Goal: Information Seeking & Learning: Learn about a topic

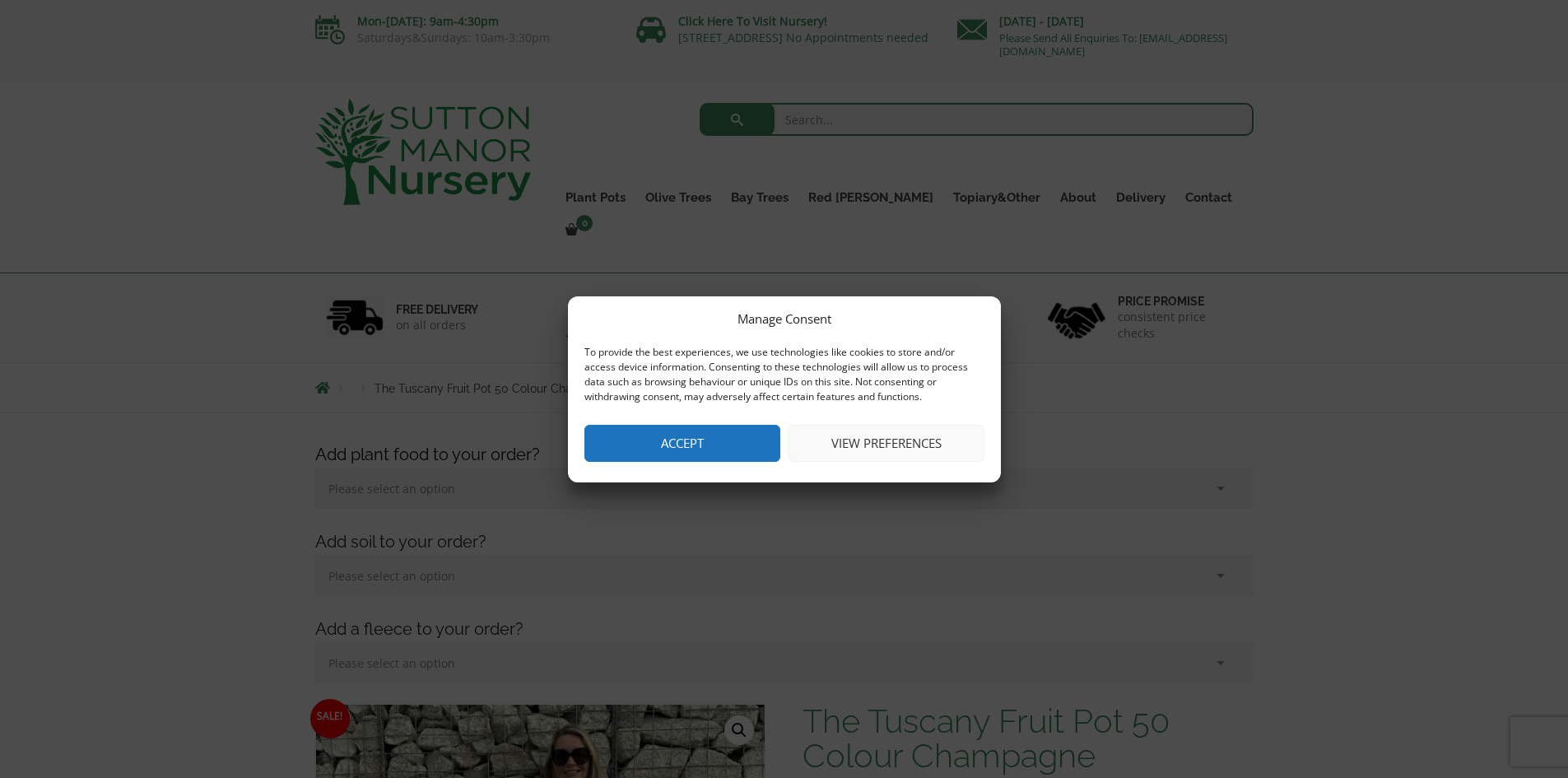
click at [714, 435] on button "Accept" at bounding box center [681, 443] width 196 height 37
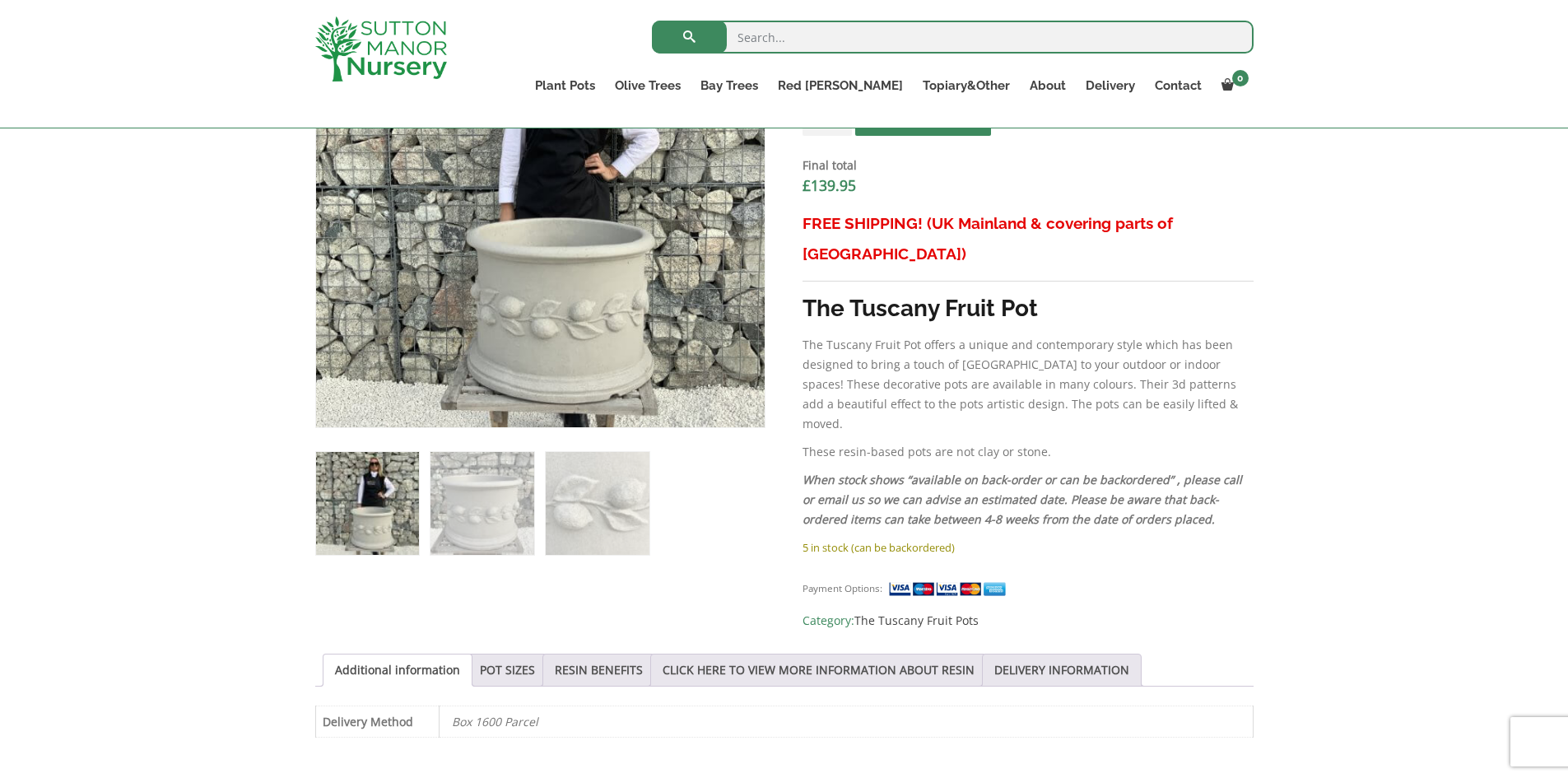
scroll to position [741, 0]
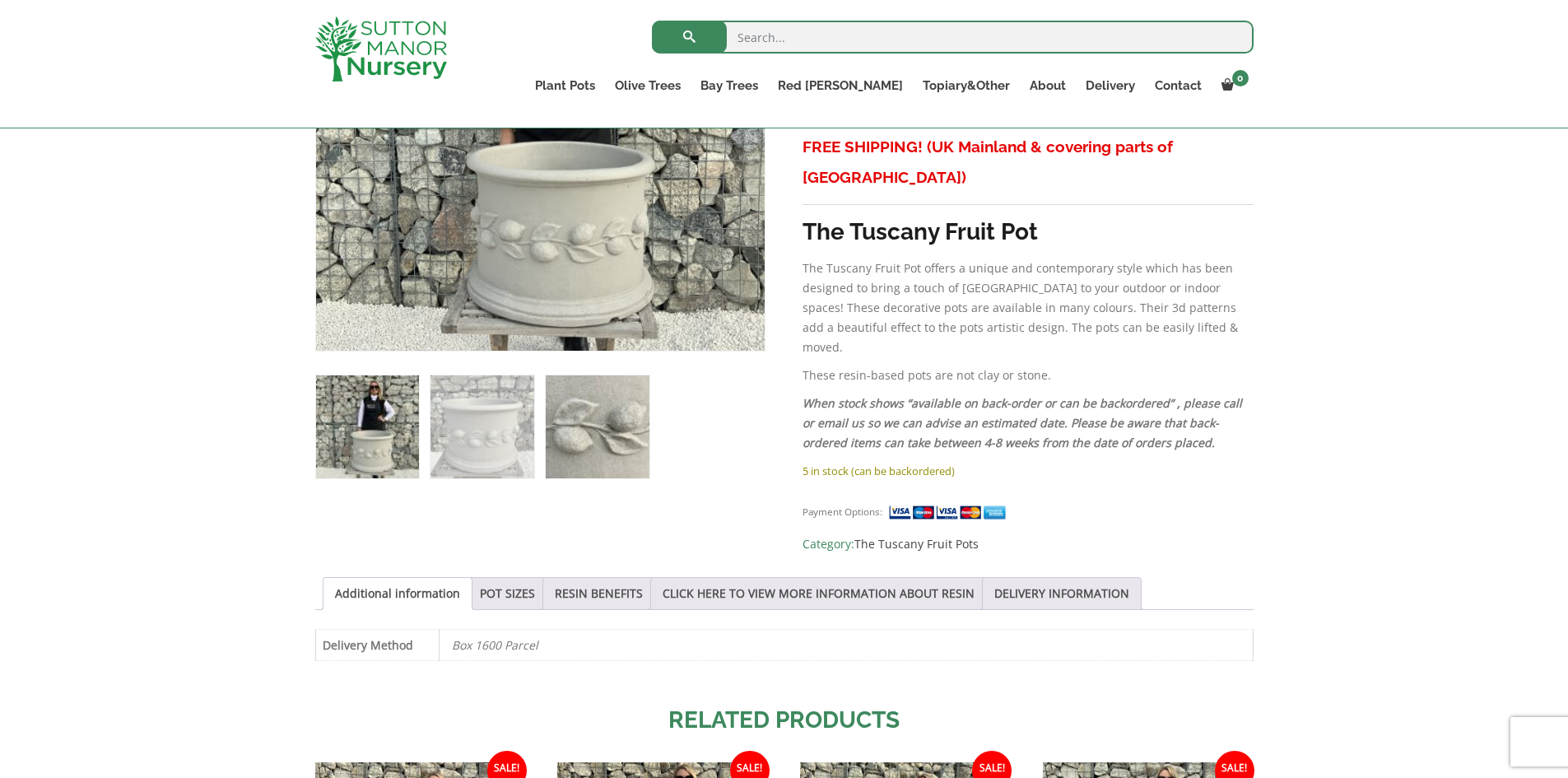
drag, startPoint x: 590, startPoint y: 425, endPoint x: 545, endPoint y: 426, distance: 45.0
click at [588, 425] on img at bounding box center [596, 426] width 103 height 103
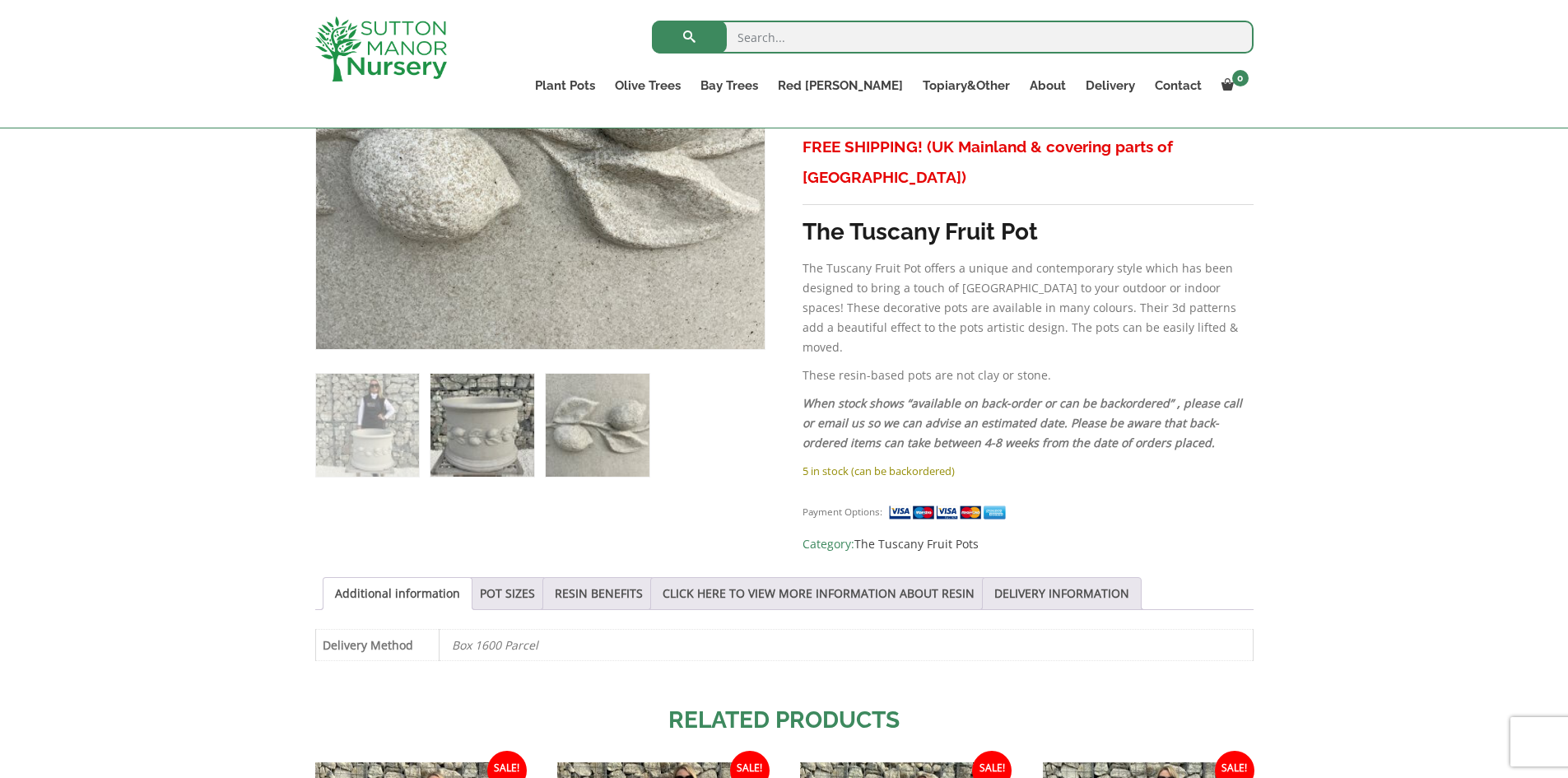
click at [482, 436] on img at bounding box center [482, 425] width 103 height 103
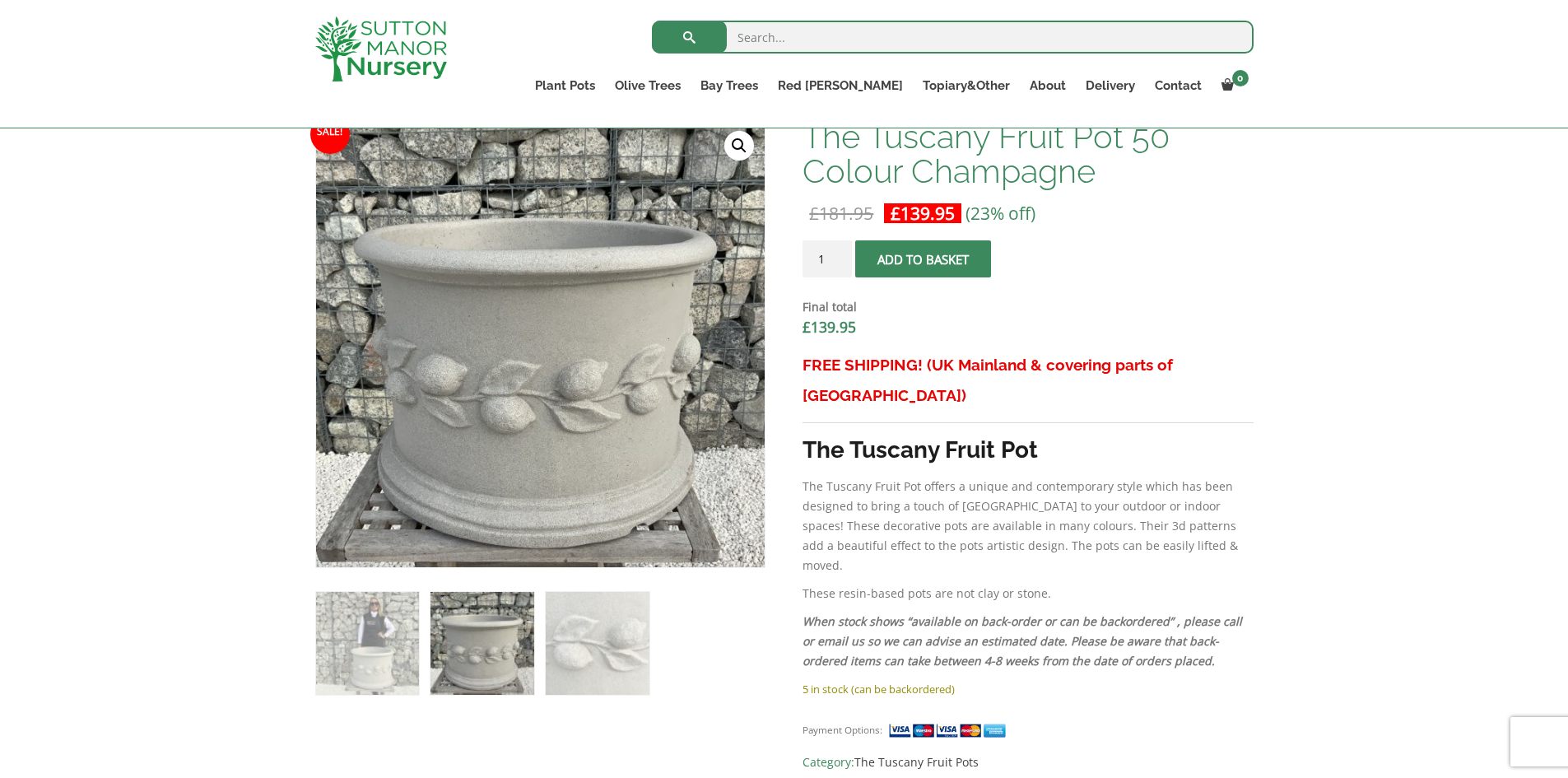
scroll to position [494, 0]
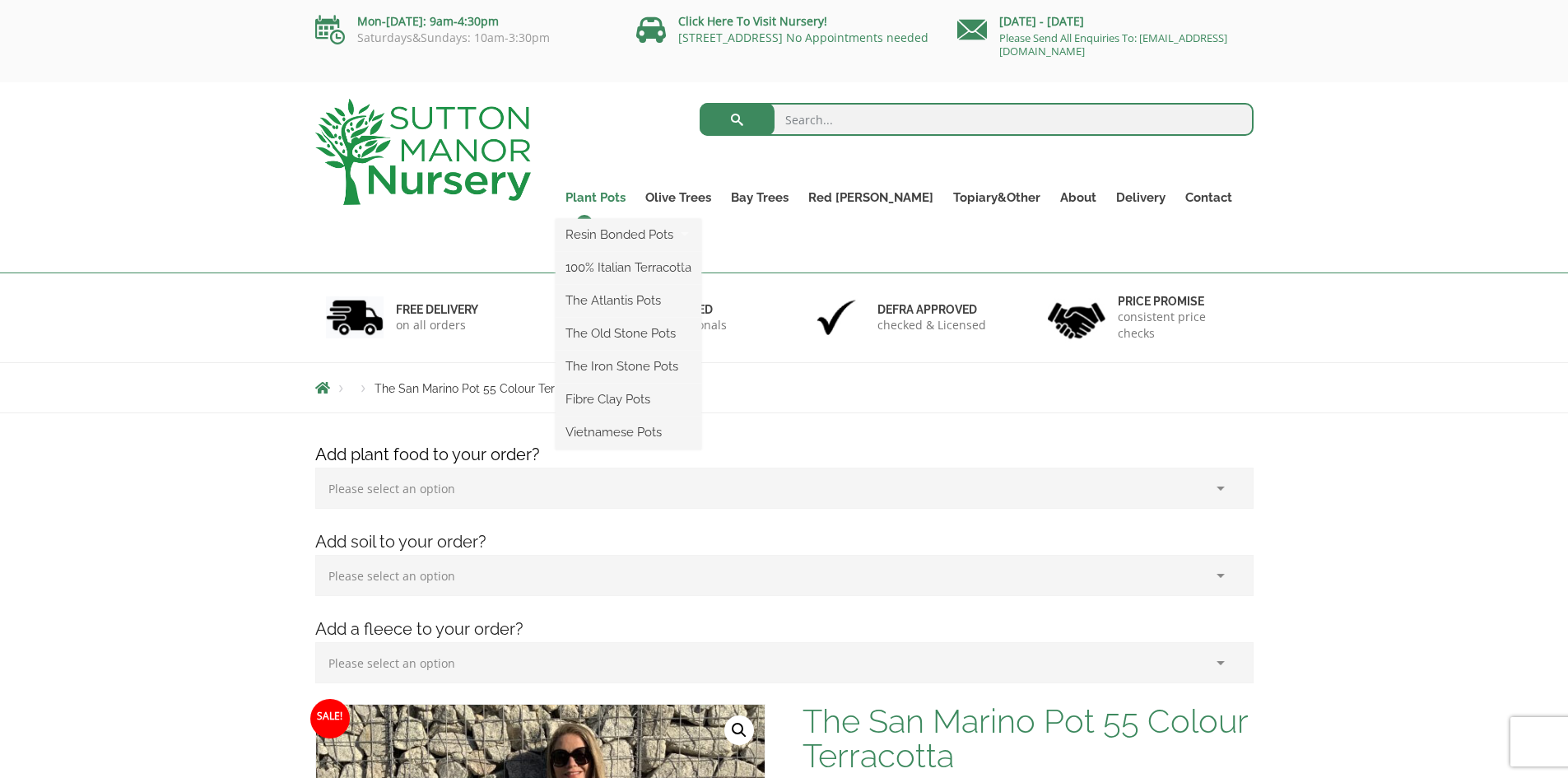
click at [636, 190] on link "Plant Pots" at bounding box center [595, 197] width 80 height 23
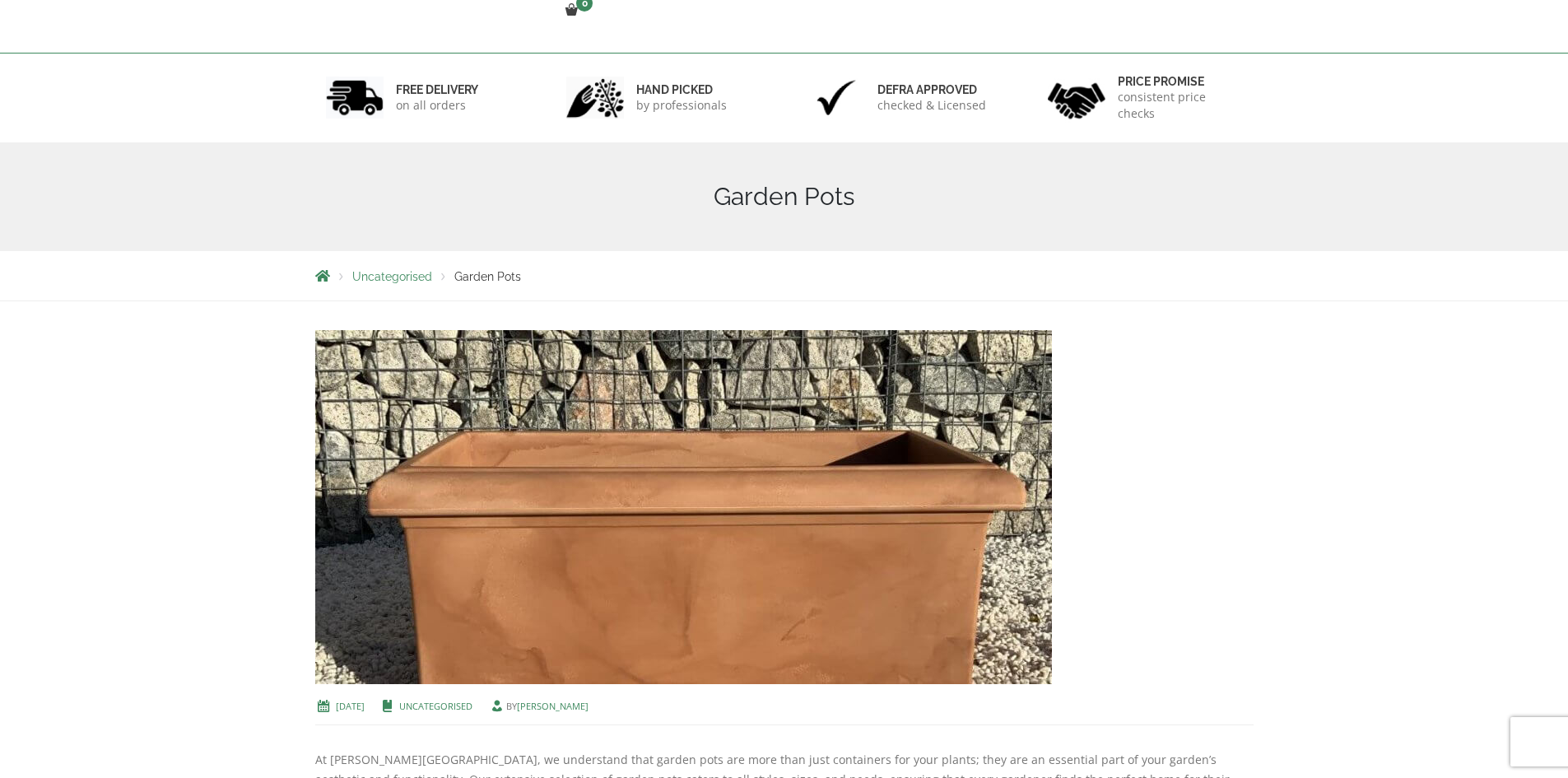
scroll to position [53, 0]
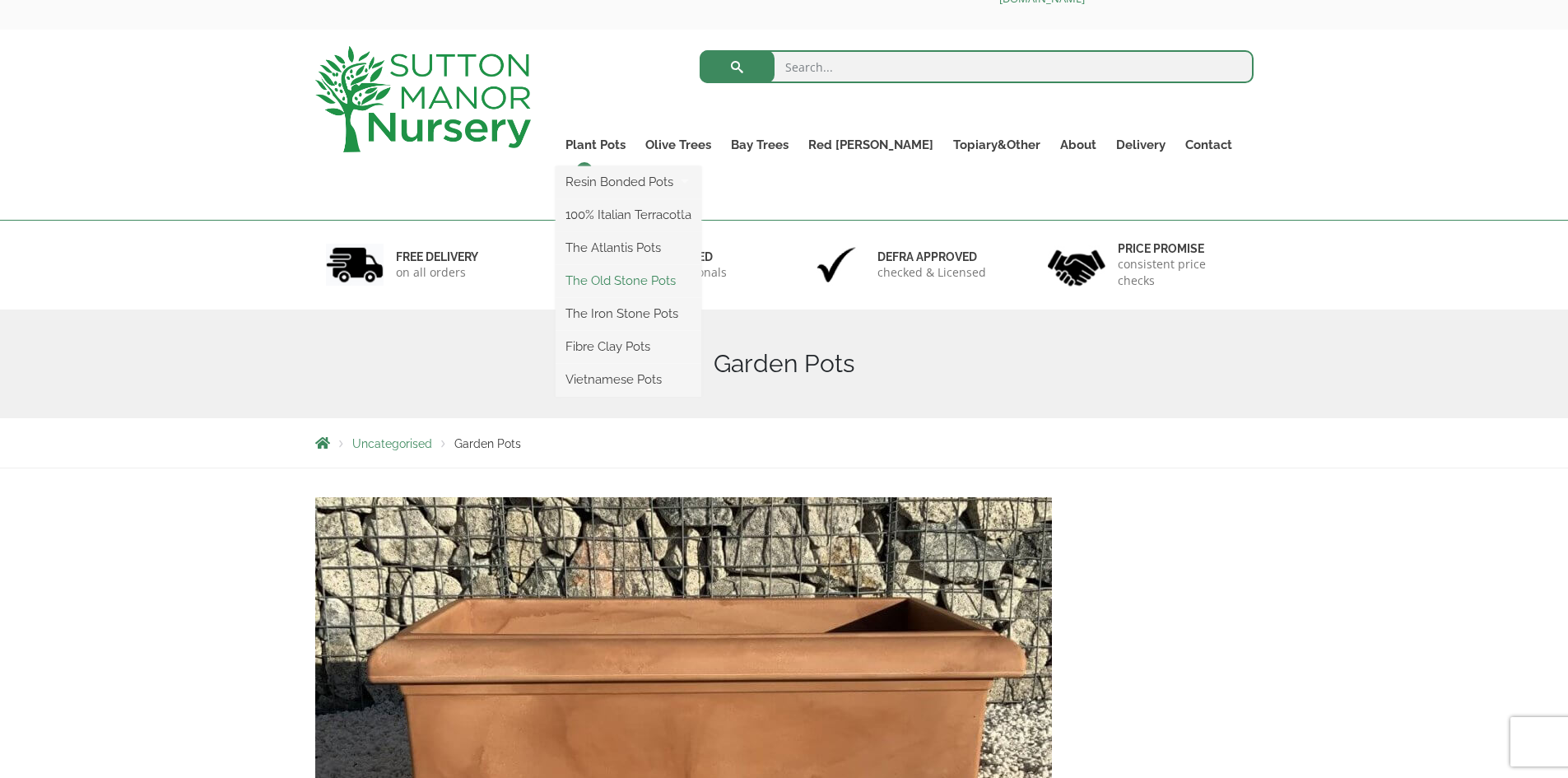
click at [676, 283] on link "The Old Stone Pots" at bounding box center [628, 280] width 146 height 25
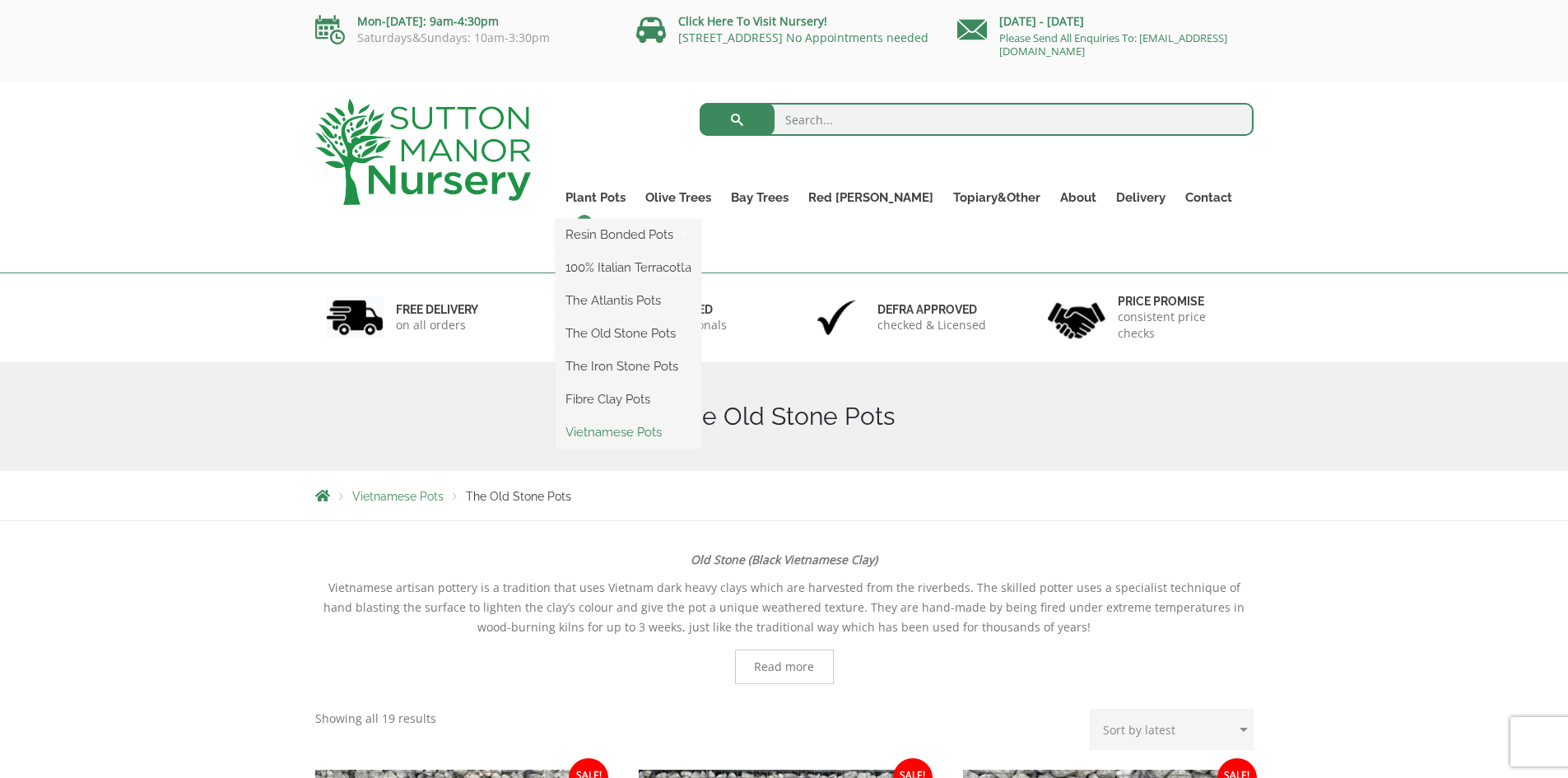
click at [657, 423] on link "Vietnamese Pots" at bounding box center [628, 432] width 146 height 25
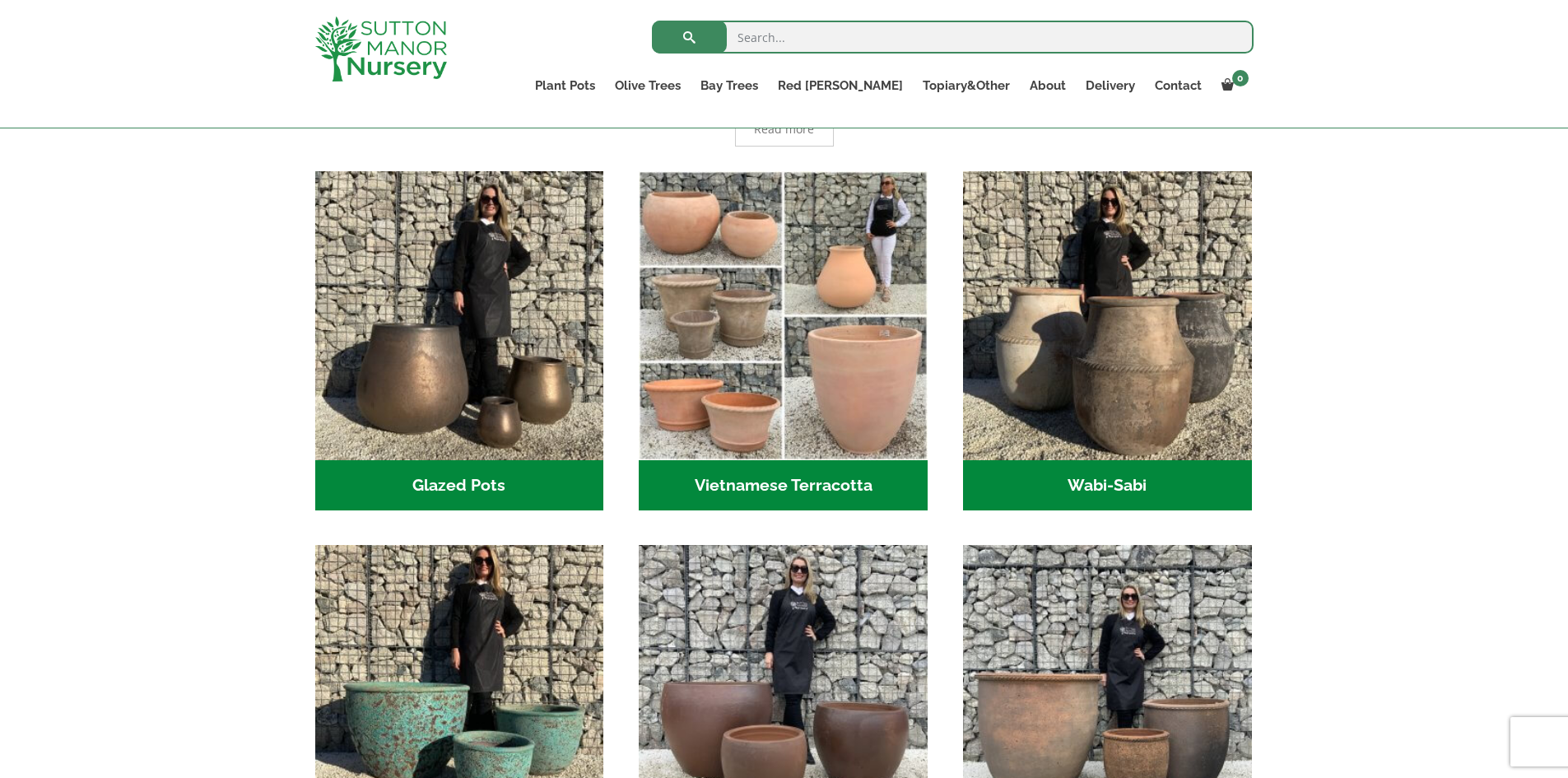
scroll to position [412, 0]
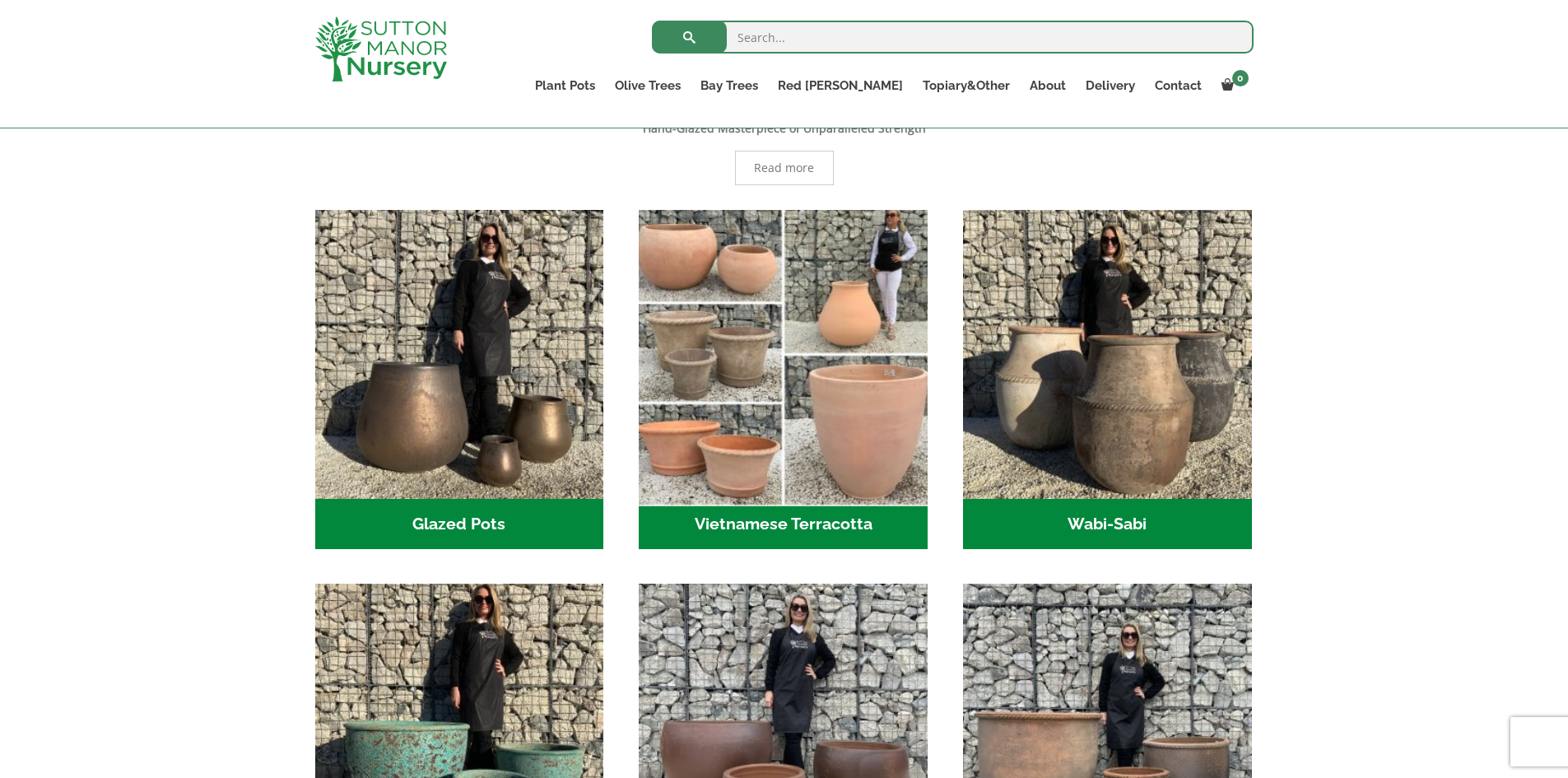
click at [789, 420] on img "Visit product category Vietnamese Terracotta" at bounding box center [784, 354] width 303 height 303
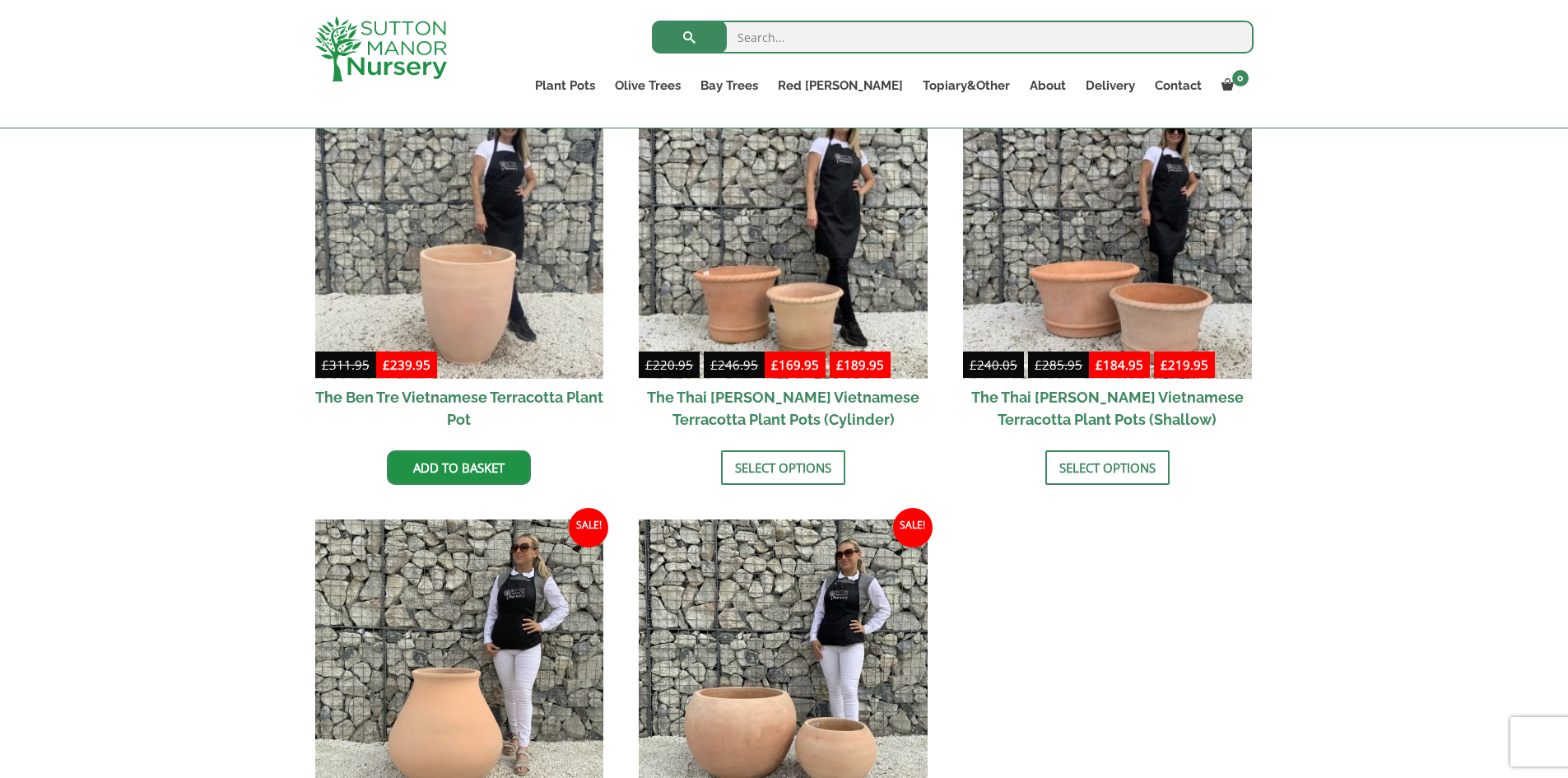
scroll to position [247, 0]
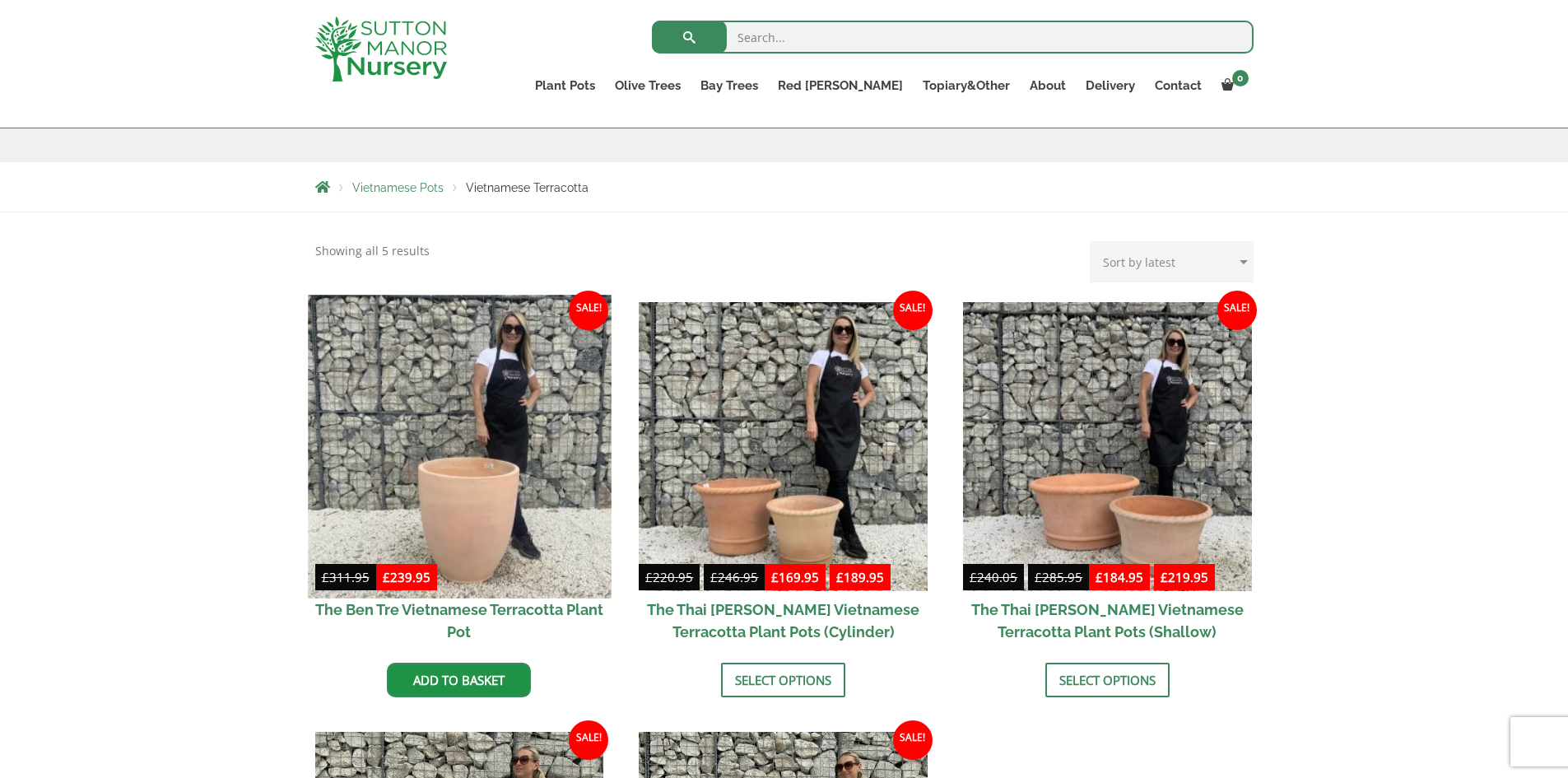
click at [495, 433] on img at bounding box center [459, 446] width 303 height 303
